Goal: Task Accomplishment & Management: Complete application form

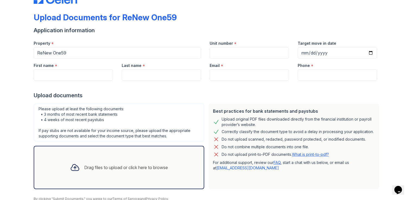
scroll to position [41, 0]
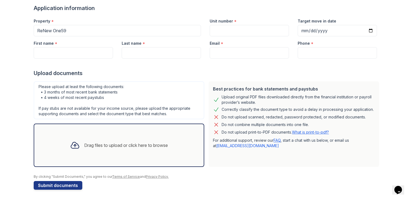
click at [70, 144] on icon at bounding box center [75, 146] width 10 height 10
drag, startPoint x: 39, startPoint y: 52, endPoint x: 51, endPoint y: 52, distance: 11.9
click at [39, 52] on input "First name" at bounding box center [73, 52] width 79 height 11
click at [126, 52] on input "Last name" at bounding box center [161, 52] width 79 height 11
drag, startPoint x: 86, startPoint y: 52, endPoint x: 51, endPoint y: 54, distance: 34.8
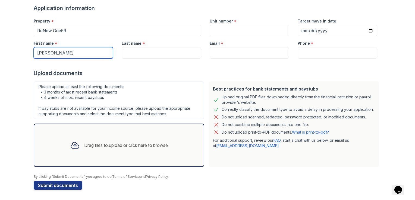
click at [51, 54] on input "[PERSON_NAME]" at bounding box center [73, 52] width 79 height 11
type input "[PERSON_NAME]"
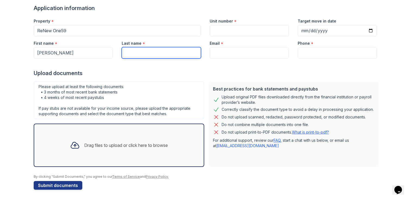
click at [129, 53] on input "Last name" at bounding box center [161, 52] width 79 height 11
type input "OnyetemaAnene"
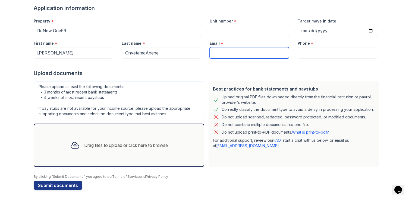
click at [233, 53] on input "Email" at bounding box center [248, 52] width 79 height 11
type input "[EMAIL_ADDRESS][DOMAIN_NAME]"
type input "[PHONE_NUMBER]"
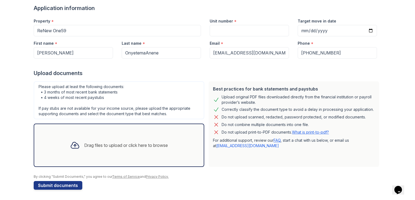
click at [70, 145] on icon at bounding box center [75, 146] width 10 height 10
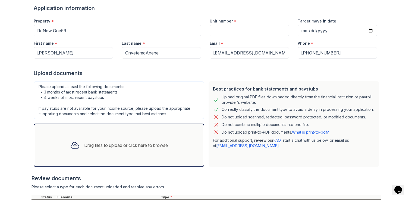
scroll to position [92, 0]
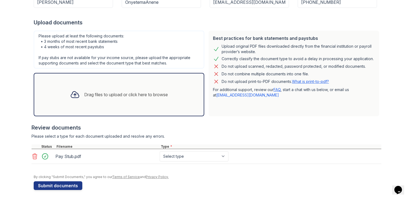
click at [71, 94] on icon at bounding box center [75, 95] width 8 height 6
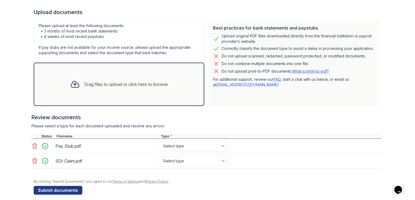
scroll to position [107, 0]
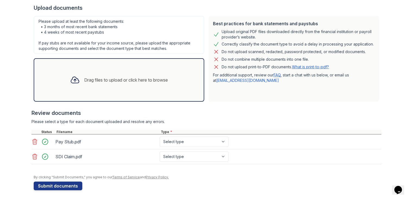
click at [72, 79] on icon at bounding box center [75, 80] width 8 height 6
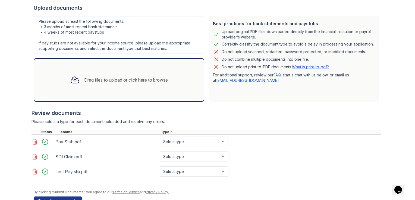
click at [72, 77] on icon at bounding box center [75, 80] width 10 height 10
click at [68, 81] on div at bounding box center [75, 80] width 14 height 14
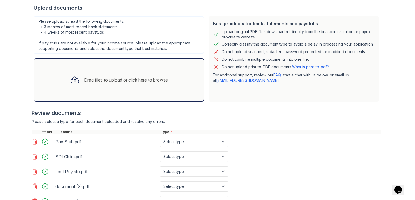
click at [70, 77] on icon at bounding box center [75, 80] width 10 height 10
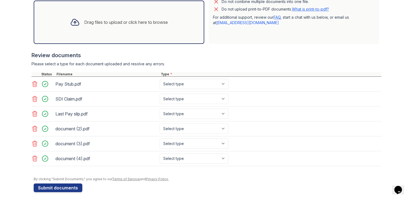
scroll to position [166, 0]
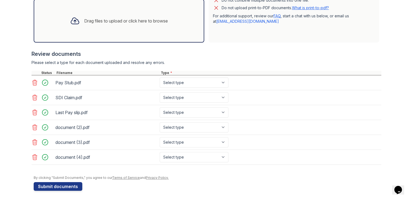
click at [57, 185] on button "Submit documents" at bounding box center [58, 186] width 49 height 9
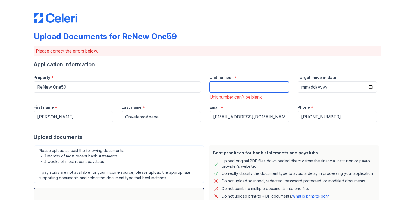
click at [220, 87] on input "Unit number" at bounding box center [248, 86] width 79 height 11
type input "304"
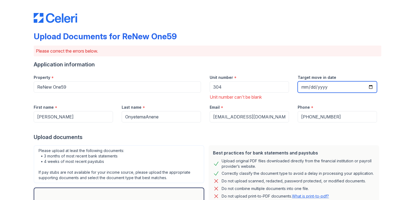
click at [367, 85] on input "Target move in date" at bounding box center [336, 86] width 79 height 11
type input "[DATE]"
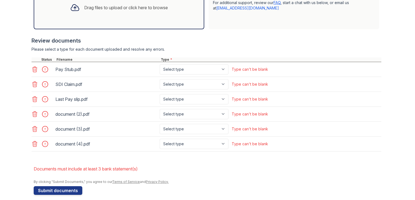
scroll to position [206, 0]
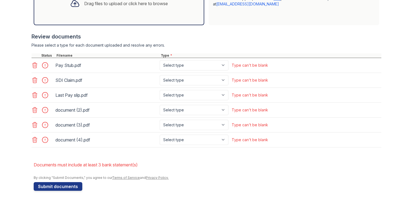
click at [254, 66] on div "Type can't be blank" at bounding box center [249, 65] width 36 height 5
drag, startPoint x: 254, startPoint y: 66, endPoint x: 222, endPoint y: 64, distance: 31.8
click at [222, 64] on select "Select type Paystub Bank Statement Offer Letter Tax Documents Benefit Award Let…" at bounding box center [194, 65] width 69 height 10
select select "paystub"
click at [160, 60] on select "Select type Paystub Bank Statement Offer Letter Tax Documents Benefit Award Let…" at bounding box center [194, 65] width 69 height 10
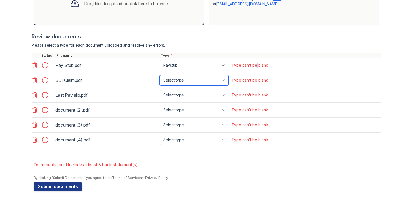
click at [220, 79] on select "Select type Paystub Bank Statement Offer Letter Tax Documents Benefit Award Let…" at bounding box center [194, 80] width 69 height 10
select select "benefit_award_letter"
click at [160, 75] on select "Select type Paystub Bank Statement Offer Letter Tax Documents Benefit Award Let…" at bounding box center [194, 80] width 69 height 10
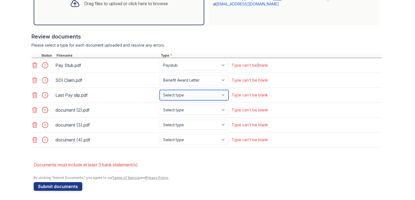
click at [224, 93] on select "Select type Paystub Bank Statement Offer Letter Tax Documents Benefit Award Let…" at bounding box center [194, 95] width 69 height 10
select select "paystub"
click at [160, 90] on select "Select type Paystub Bank Statement Offer Letter Tax Documents Benefit Award Let…" at bounding box center [194, 95] width 69 height 10
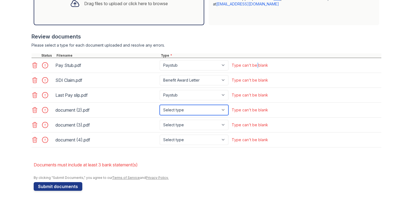
click at [222, 109] on select "Select type Paystub Bank Statement Offer Letter Tax Documents Benefit Award Let…" at bounding box center [194, 110] width 69 height 10
select select "bank_statement"
click at [160, 105] on select "Select type Paystub Bank Statement Offer Letter Tax Documents Benefit Award Let…" at bounding box center [194, 110] width 69 height 10
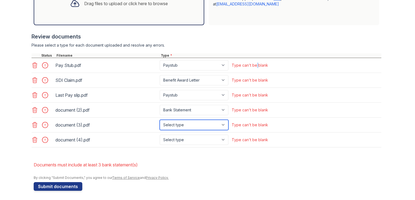
click at [222, 123] on select "Select type Paystub Bank Statement Offer Letter Tax Documents Benefit Award Let…" at bounding box center [194, 125] width 69 height 10
select select "bank_statement"
click at [160, 120] on select "Select type Paystub Bank Statement Offer Letter Tax Documents Benefit Award Let…" at bounding box center [194, 125] width 69 height 10
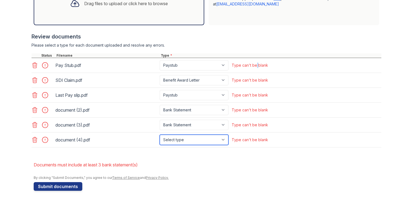
click at [220, 138] on select "Select type Paystub Bank Statement Offer Letter Tax Documents Benefit Award Let…" at bounding box center [194, 140] width 69 height 10
select select "bank_statement"
click at [160, 135] on select "Select type Paystub Bank Statement Offer Letter Tax Documents Benefit Award Let…" at bounding box center [194, 140] width 69 height 10
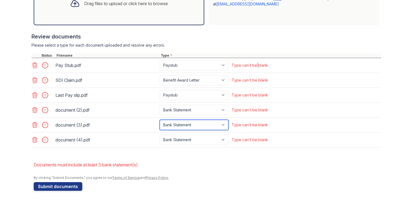
click at [220, 123] on select "Select type Paystub Bank Statement Offer Letter Tax Documents Benefit Award Let…" at bounding box center [194, 125] width 69 height 10
click at [55, 186] on button "Submit documents" at bounding box center [58, 186] width 49 height 9
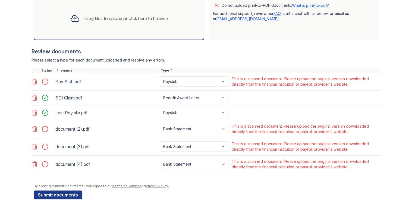
scroll to position [192, 0]
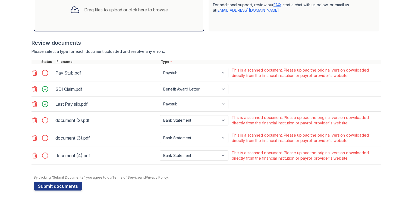
click at [31, 72] on icon at bounding box center [34, 73] width 7 height 7
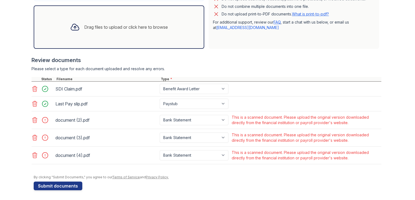
click at [52, 185] on button "Submit documents" at bounding box center [58, 186] width 49 height 9
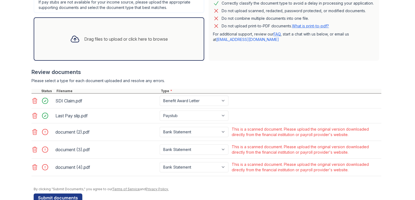
scroll to position [109, 0]
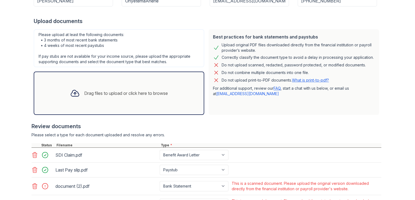
click at [110, 90] on div "Drag files to upload or click here to browse" at bounding box center [126, 93] width 84 height 7
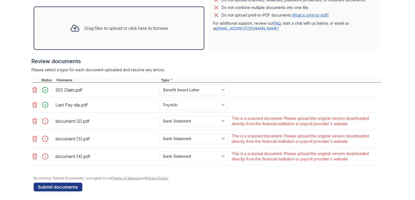
scroll to position [175, 0]
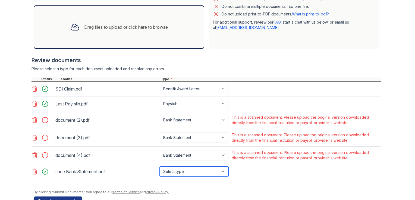
click at [221, 172] on select "Select type Paystub Bank Statement Offer Letter Tax Documents Benefit Award Let…" at bounding box center [194, 172] width 69 height 10
select select "bank_statement"
click at [160, 167] on select "Select type Paystub Bank Statement Offer Letter Tax Documents Benefit Award Let…" at bounding box center [194, 172] width 69 height 10
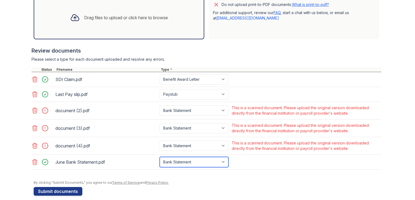
scroll to position [189, 0]
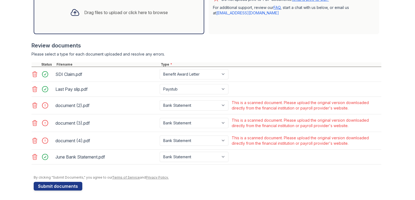
click at [72, 10] on icon at bounding box center [75, 13] width 10 height 10
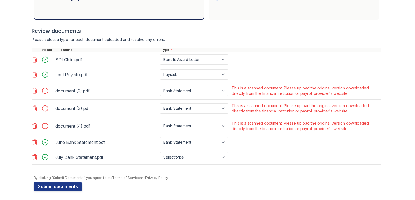
scroll to position [204, 0]
click at [33, 93] on icon at bounding box center [34, 91] width 7 height 7
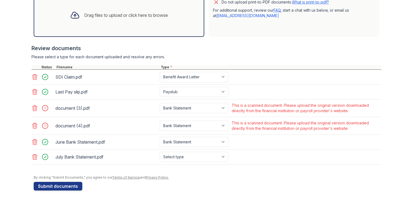
click at [33, 109] on icon at bounding box center [35, 108] width 5 height 5
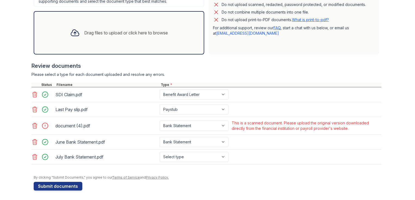
click at [33, 126] on icon at bounding box center [35, 125] width 5 height 5
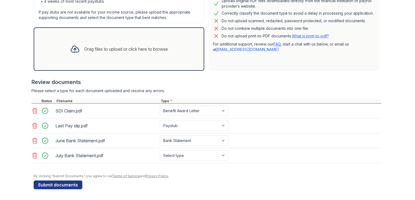
scroll to position [151, 0]
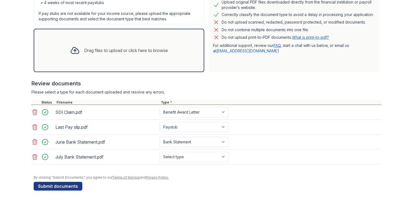
click at [72, 47] on icon at bounding box center [75, 50] width 8 height 6
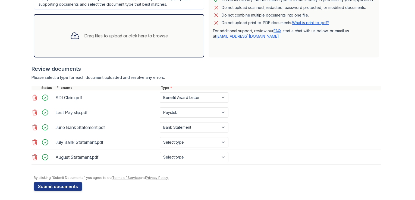
scroll to position [166, 0]
click at [52, 184] on button "Submit documents" at bounding box center [58, 186] width 49 height 9
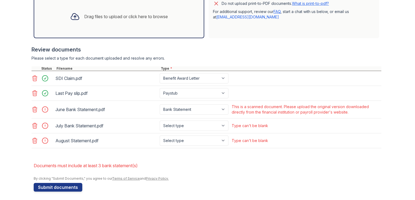
scroll to position [186, 0]
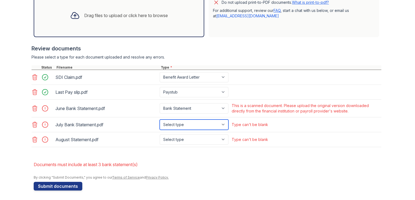
click at [221, 122] on select "Select type Paystub Bank Statement Offer Letter Tax Documents Benefit Award Let…" at bounding box center [194, 125] width 69 height 10
select select "bank_statement"
click at [160, 120] on select "Select type Paystub Bank Statement Offer Letter Tax Documents Benefit Award Let…" at bounding box center [194, 125] width 69 height 10
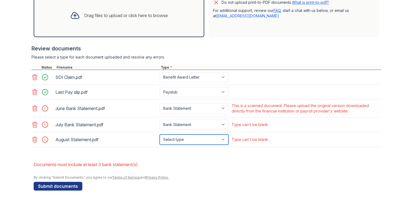
click at [222, 138] on select "Select type Paystub Bank Statement Offer Letter Tax Documents Benefit Award Let…" at bounding box center [194, 140] width 69 height 10
select select "bank_statement"
click at [160, 135] on select "Select type Paystub Bank Statement Offer Letter Tax Documents Benefit Award Let…" at bounding box center [194, 140] width 69 height 10
click at [34, 108] on icon at bounding box center [35, 108] width 5 height 5
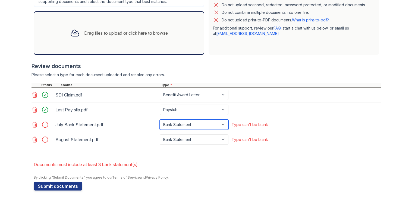
click at [221, 125] on select "Select type Paystub Bank Statement Offer Letter Tax Documents Benefit Award Let…" at bounding box center [194, 125] width 69 height 10
click at [9, 157] on div "Upload Documents for ReNew One59 Please correct the errors below. Application i…" at bounding box center [207, 16] width 397 height 370
click at [89, 36] on div "Drag files to upload or click here to browse" at bounding box center [119, 33] width 106 height 18
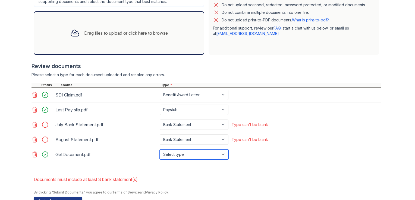
click at [222, 154] on select "Select type Paystub Bank Statement Offer Letter Tax Documents Benefit Award Let…" at bounding box center [194, 154] width 69 height 10
select select "bank_statement"
click at [160, 149] on select "Select type Paystub Bank Statement Offer Letter Tax Documents Benefit Award Let…" at bounding box center [194, 154] width 69 height 10
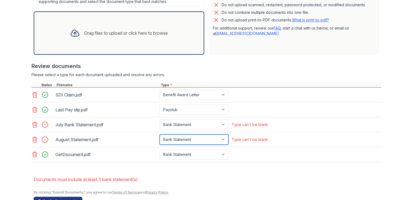
click at [220, 137] on select "Select type Paystub Bank Statement Offer Letter Tax Documents Benefit Award Let…" at bounding box center [194, 140] width 69 height 10
click at [160, 135] on select "Select type Paystub Bank Statement Offer Letter Tax Documents Benefit Award Let…" at bounding box center [194, 140] width 69 height 10
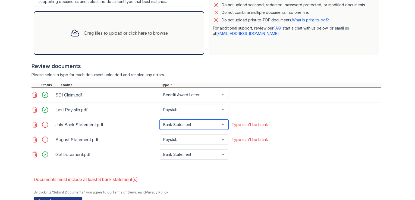
click at [223, 126] on select "Select type Paystub Bank Statement Offer Letter Tax Documents Benefit Award Let…" at bounding box center [194, 125] width 69 height 10
click at [160, 120] on select "Select type Paystub Bank Statement Offer Letter Tax Documents Benefit Award Let…" at bounding box center [194, 125] width 69 height 10
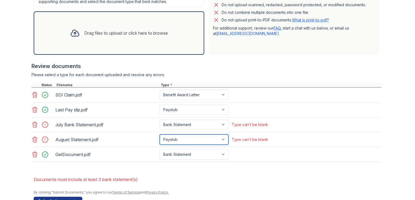
click at [221, 138] on select "Select type Paystub Bank Statement Offer Letter Tax Documents Benefit Award Let…" at bounding box center [194, 140] width 69 height 10
select select "bank_statement"
click at [160, 135] on select "Select type Paystub Bank Statement Offer Letter Tax Documents Benefit Award Let…" at bounding box center [194, 140] width 69 height 10
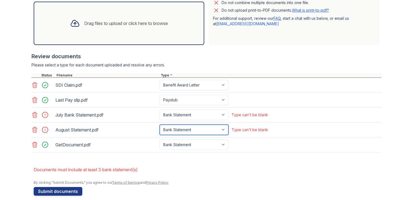
scroll to position [183, 0]
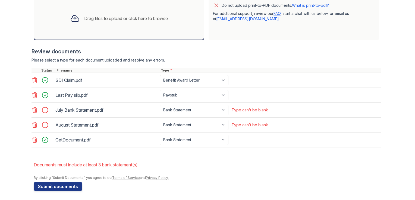
click at [52, 184] on button "Submit documents" at bounding box center [58, 186] width 49 height 9
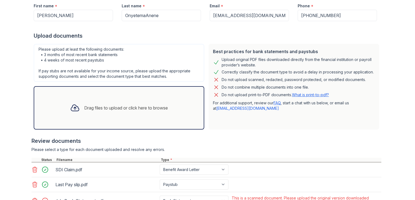
scroll to position [148, 0]
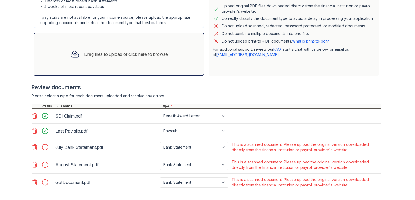
click at [33, 145] on icon at bounding box center [34, 147] width 7 height 7
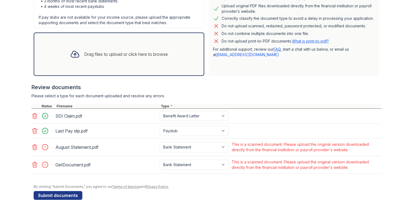
click at [33, 164] on icon at bounding box center [35, 164] width 5 height 5
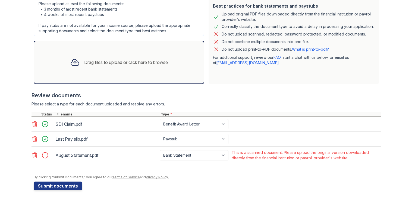
click at [32, 157] on icon at bounding box center [34, 155] width 7 height 7
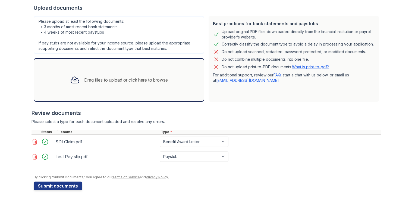
click at [78, 79] on div at bounding box center [75, 80] width 14 height 14
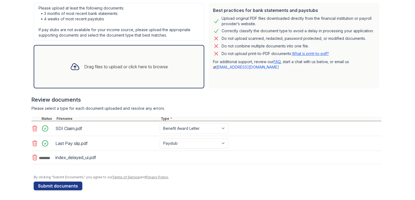
scroll to position [137, 0]
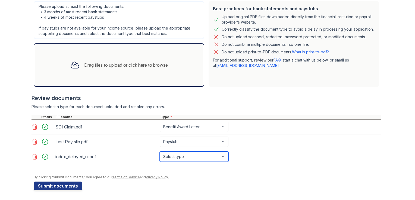
click at [202, 154] on select "Select type Paystub Bank Statement Offer Letter Tax Documents Benefit Award Let…" at bounding box center [194, 157] width 69 height 10
select select "bank_statement"
click at [160, 152] on select "Select type Paystub Bank Statement Offer Letter Tax Documents Benefit Award Let…" at bounding box center [194, 157] width 69 height 10
click at [71, 64] on icon at bounding box center [75, 65] width 8 height 6
click at [74, 61] on icon at bounding box center [75, 65] width 10 height 10
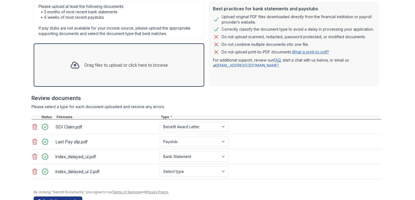
click at [78, 65] on div "Drag files to upload or click here to browse" at bounding box center [119, 65] width 106 height 18
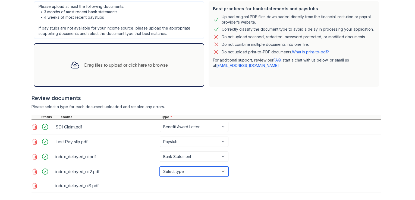
drag, startPoint x: 78, startPoint y: 65, endPoint x: 222, endPoint y: 171, distance: 179.4
click at [222, 171] on select "Select type Paystub Bank Statement Offer Letter Tax Documents Benefit Award Let…" at bounding box center [194, 172] width 69 height 10
select select "bank_statement"
click at [160, 167] on select "Select type Paystub Bank Statement Offer Letter Tax Documents Benefit Award Let…" at bounding box center [194, 172] width 69 height 10
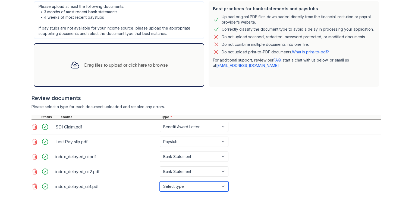
click at [217, 186] on select "Select type Paystub Bank Statement Offer Letter Tax Documents Benefit Award Let…" at bounding box center [194, 187] width 69 height 10
select select "bank_statement"
click at [160, 182] on select "Select type Paystub Bank Statement Offer Letter Tax Documents Benefit Award Let…" at bounding box center [194, 187] width 69 height 10
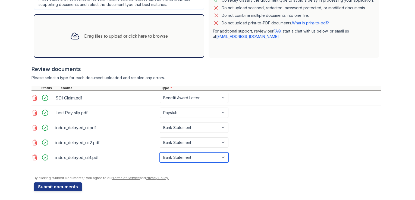
scroll to position [166, 0]
click at [63, 186] on button "Submit documents" at bounding box center [58, 186] width 49 height 9
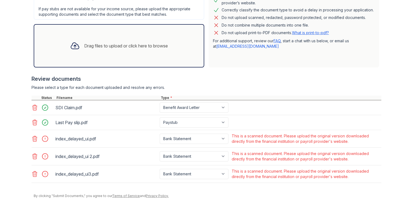
scroll to position [175, 0]
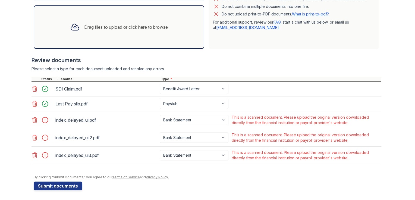
click at [32, 118] on icon at bounding box center [34, 120] width 7 height 7
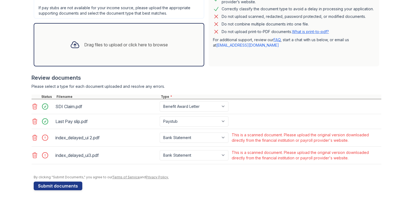
click at [34, 140] on icon at bounding box center [34, 138] width 7 height 7
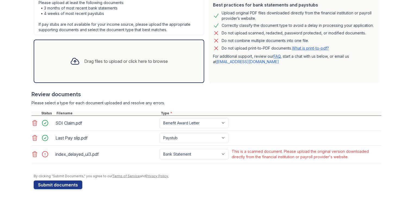
scroll to position [139, 0]
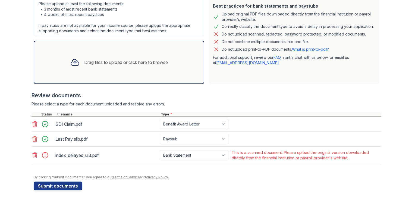
click at [31, 158] on div at bounding box center [42, 155] width 23 height 13
click at [33, 153] on icon at bounding box center [34, 155] width 7 height 7
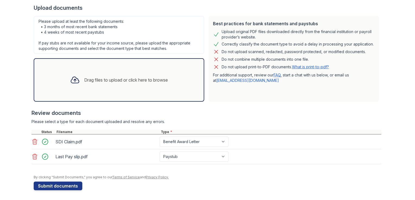
click at [64, 184] on button "Submit documents" at bounding box center [58, 186] width 49 height 9
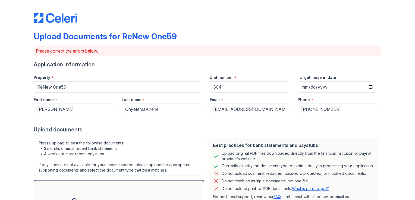
scroll to position [136, 0]
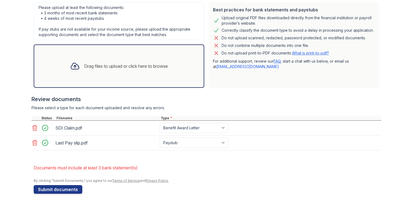
click at [74, 65] on icon at bounding box center [75, 66] width 10 height 10
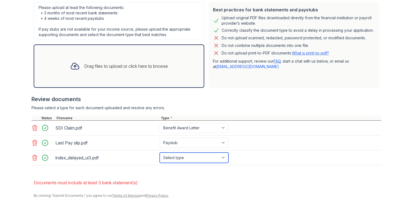
click at [180, 158] on select "Select type Paystub Bank Statement Offer Letter Tax Documents Benefit Award Let…" at bounding box center [194, 158] width 69 height 10
select select "bank_statement"
click at [160, 153] on select "Select type Paystub Bank Statement Offer Letter Tax Documents Benefit Award Let…" at bounding box center [194, 158] width 69 height 10
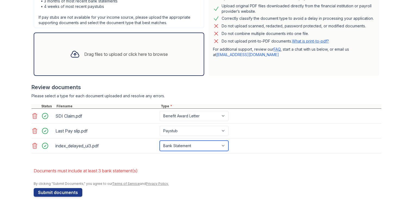
scroll to position [154, 0]
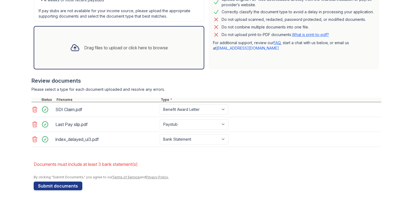
click at [56, 186] on button "Submit documents" at bounding box center [58, 186] width 49 height 9
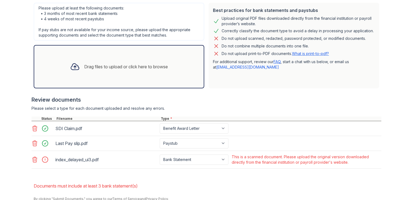
scroll to position [136, 0]
click at [31, 158] on icon at bounding box center [34, 159] width 7 height 7
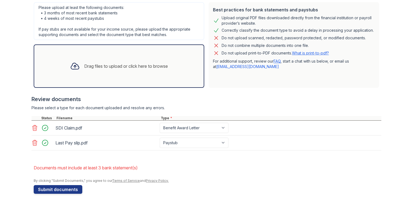
click at [72, 65] on icon at bounding box center [75, 66] width 10 height 10
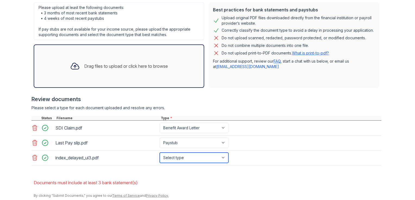
drag, startPoint x: 192, startPoint y: 157, endPoint x: 187, endPoint y: 160, distance: 5.5
click at [192, 157] on select "Select type Paystub Bank Statement Offer Letter Tax Documents Benefit Award Let…" at bounding box center [194, 158] width 69 height 10
select select "bank_statement"
click at [160, 153] on select "Select type Paystub Bank Statement Offer Letter Tax Documents Benefit Award Let…" at bounding box center [194, 158] width 69 height 10
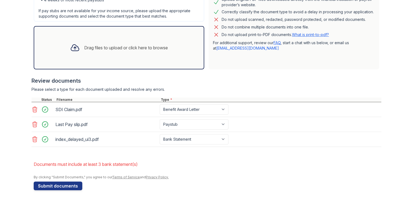
click at [55, 183] on button "Submit documents" at bounding box center [58, 186] width 49 height 9
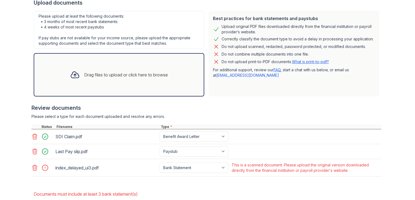
scroll to position [157, 0]
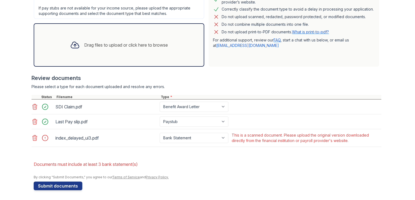
drag, startPoint x: 33, startPoint y: 137, endPoint x: 33, endPoint y: 140, distance: 3.0
click at [33, 137] on icon at bounding box center [34, 138] width 7 height 7
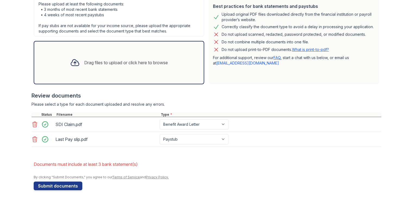
click at [53, 184] on button "Submit documents" at bounding box center [58, 186] width 49 height 9
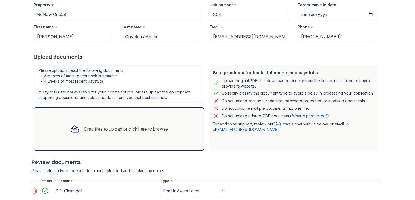
scroll to position [136, 0]
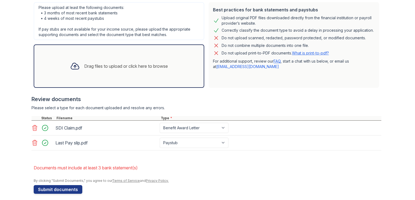
click at [75, 64] on icon at bounding box center [75, 66] width 10 height 10
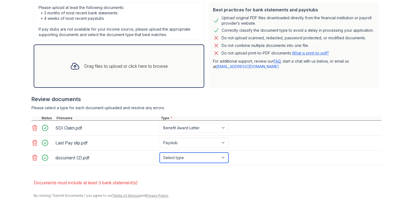
click at [224, 157] on select "Select type Paystub Bank Statement Offer Letter Tax Documents Benefit Award Let…" at bounding box center [194, 158] width 69 height 10
select select "bank_statement"
click at [160, 153] on select "Select type Paystub Bank Statement Offer Letter Tax Documents Benefit Award Let…" at bounding box center [194, 158] width 69 height 10
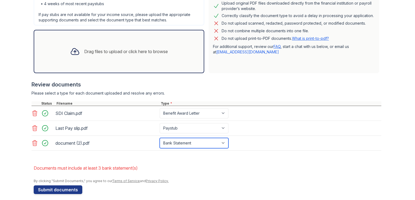
scroll to position [154, 0]
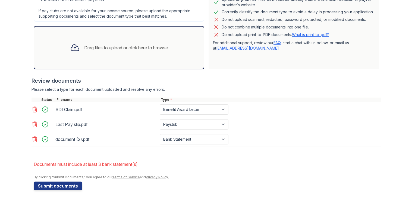
click at [51, 186] on button "Submit documents" at bounding box center [58, 186] width 49 height 9
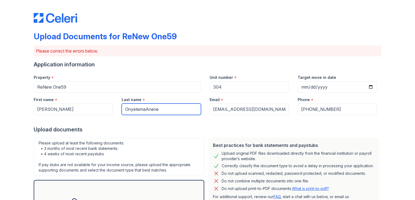
click at [145, 109] on input "OnyetemaAnene" at bounding box center [161, 109] width 79 height 11
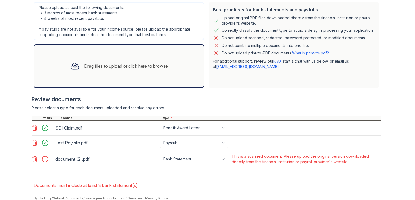
scroll to position [157, 0]
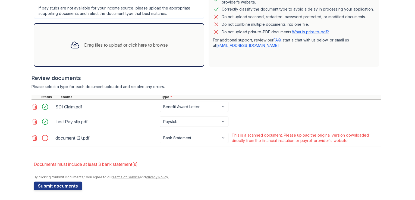
type input "Onyetema Anene"
click at [222, 136] on select "Paystub Bank Statement Offer Letter Tax Documents Benefit Award Letter Investme…" at bounding box center [194, 138] width 69 height 10
select select "tax_documents"
click at [160, 133] on select "Paystub Bank Statement Offer Letter Tax Documents Benefit Award Letter Investme…" at bounding box center [194, 138] width 69 height 10
click at [221, 136] on select "Paystub Bank Statement Offer Letter Tax Documents Benefit Award Letter Investme…" at bounding box center [194, 138] width 69 height 10
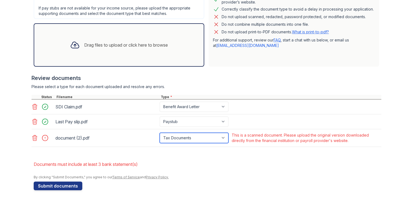
click at [160, 133] on select "Paystub Bank Statement Offer Letter Tax Documents Benefit Award Letter Investme…" at bounding box center [194, 138] width 69 height 10
click at [33, 138] on icon at bounding box center [34, 138] width 7 height 7
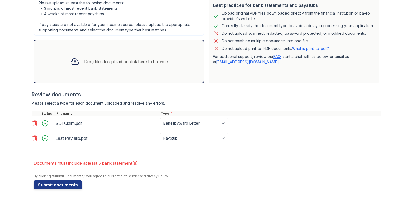
scroll to position [139, 0]
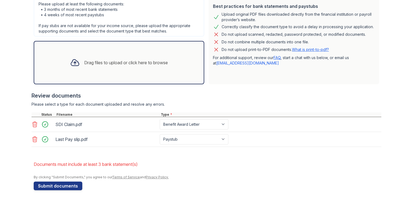
click at [79, 59] on div "Drag files to upload or click here to browse" at bounding box center [119, 62] width 106 height 18
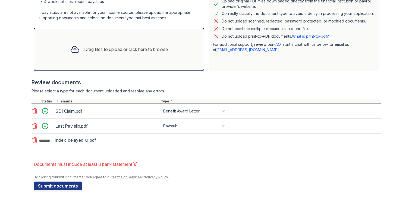
scroll to position [154, 0]
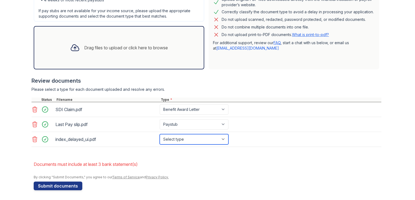
click at [205, 139] on select "Select type Paystub Bank Statement Offer Letter Tax Documents Benefit Award Let…" at bounding box center [194, 139] width 69 height 10
select select "bank_statement"
click at [160, 134] on select "Select type Paystub Bank Statement Offer Letter Tax Documents Benefit Award Let…" at bounding box center [194, 139] width 69 height 10
click at [59, 186] on button "Submit documents" at bounding box center [58, 186] width 49 height 9
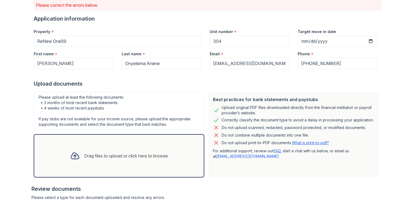
scroll to position [0, 0]
